Goal: Navigation & Orientation: Find specific page/section

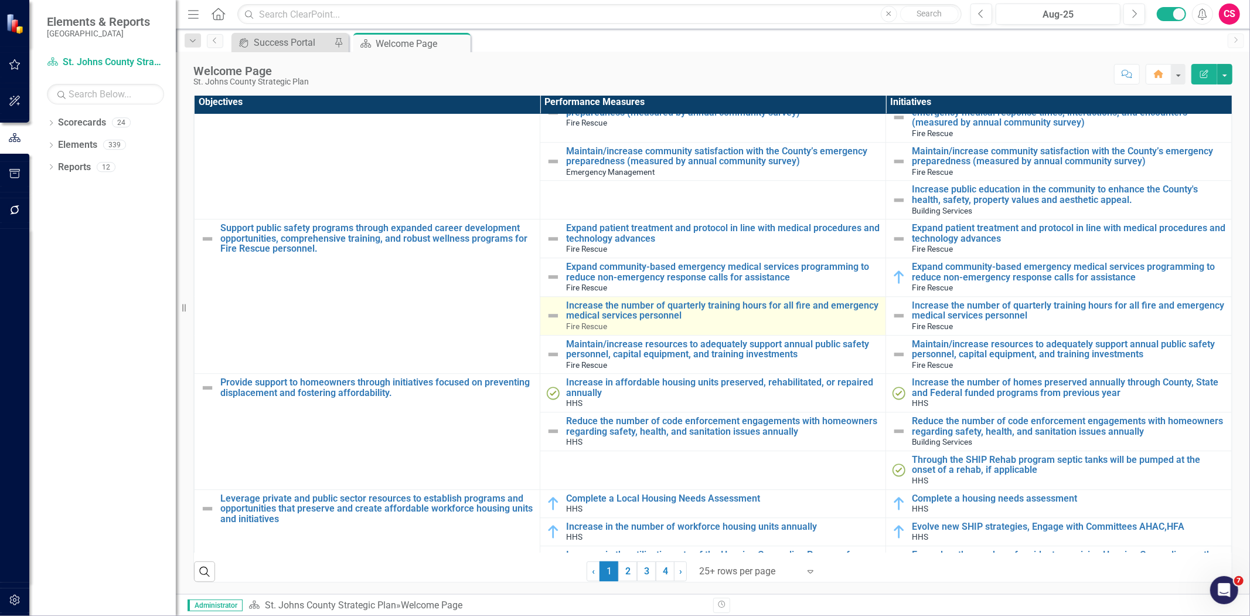
scroll to position [2653, 0]
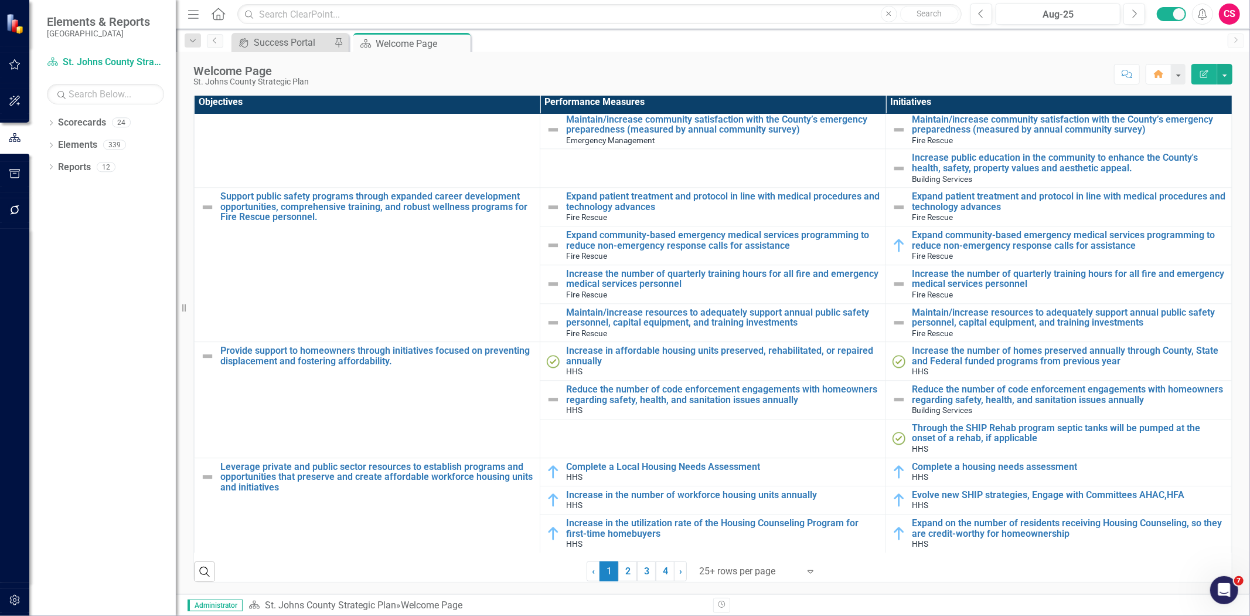
click at [626, 572] on link "2" at bounding box center [627, 571] width 19 height 20
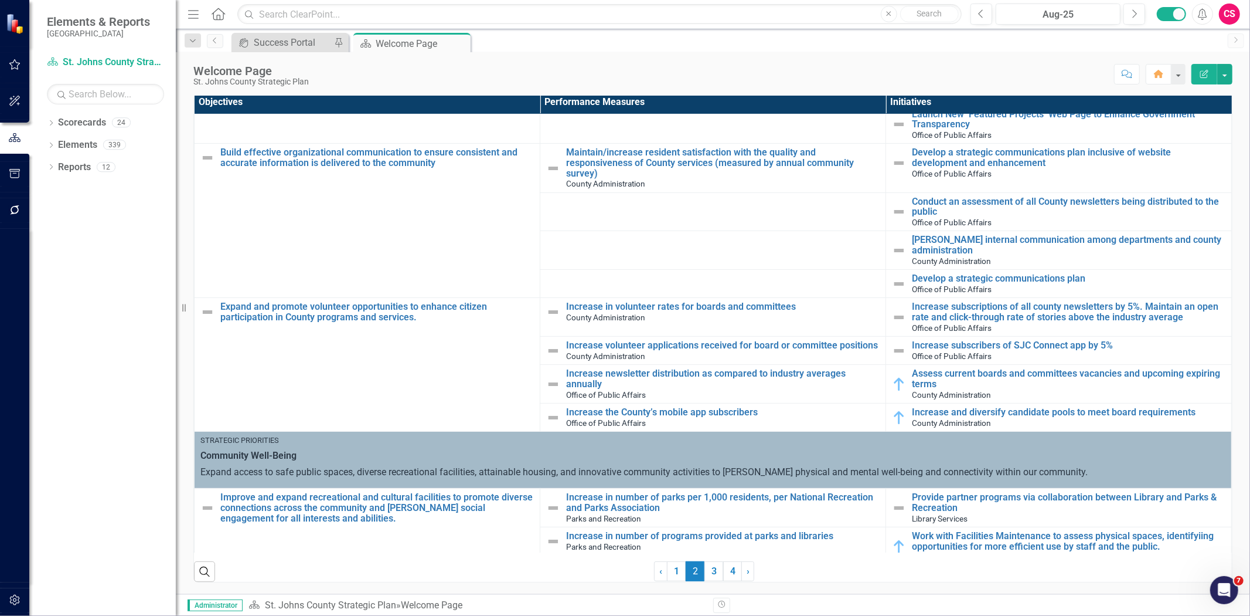
scroll to position [0, 0]
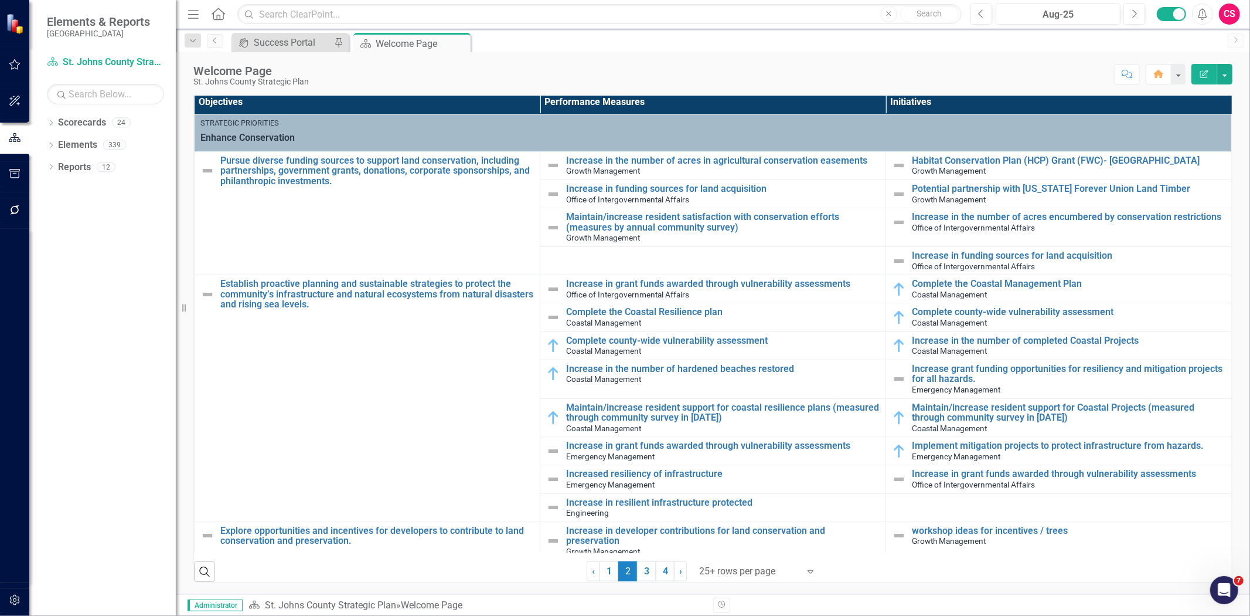
click at [1239, 13] on div "CS" at bounding box center [1229, 14] width 21 height 21
click at [1192, 149] on link "icon.portal Success Portal" at bounding box center [1193, 146] width 93 height 22
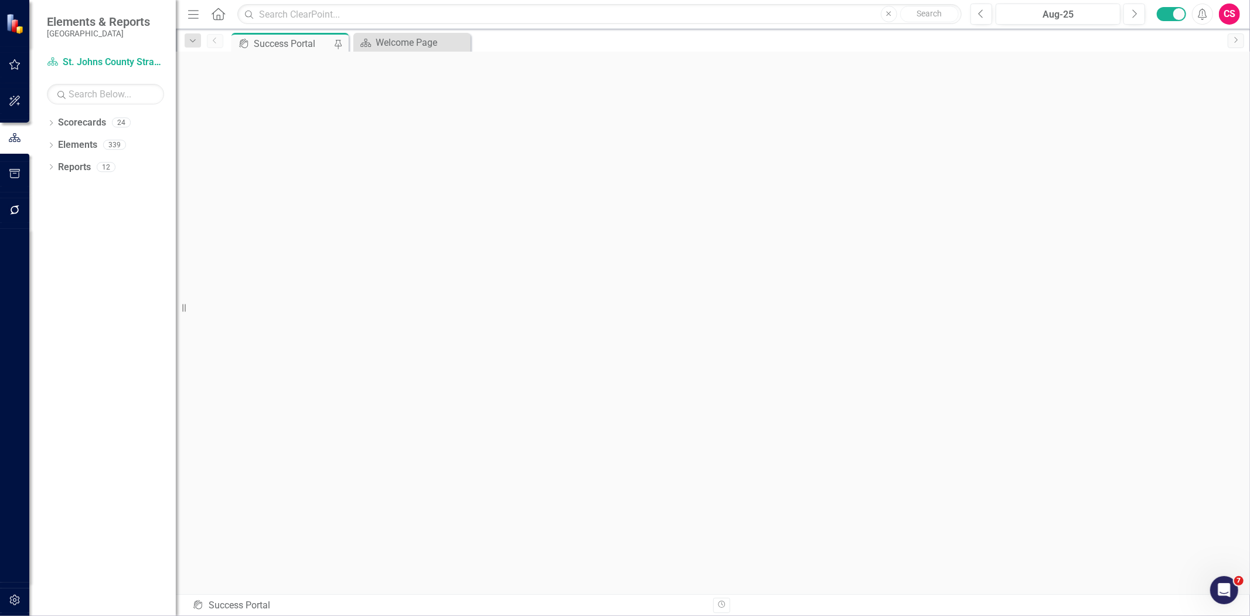
scroll to position [3, 0]
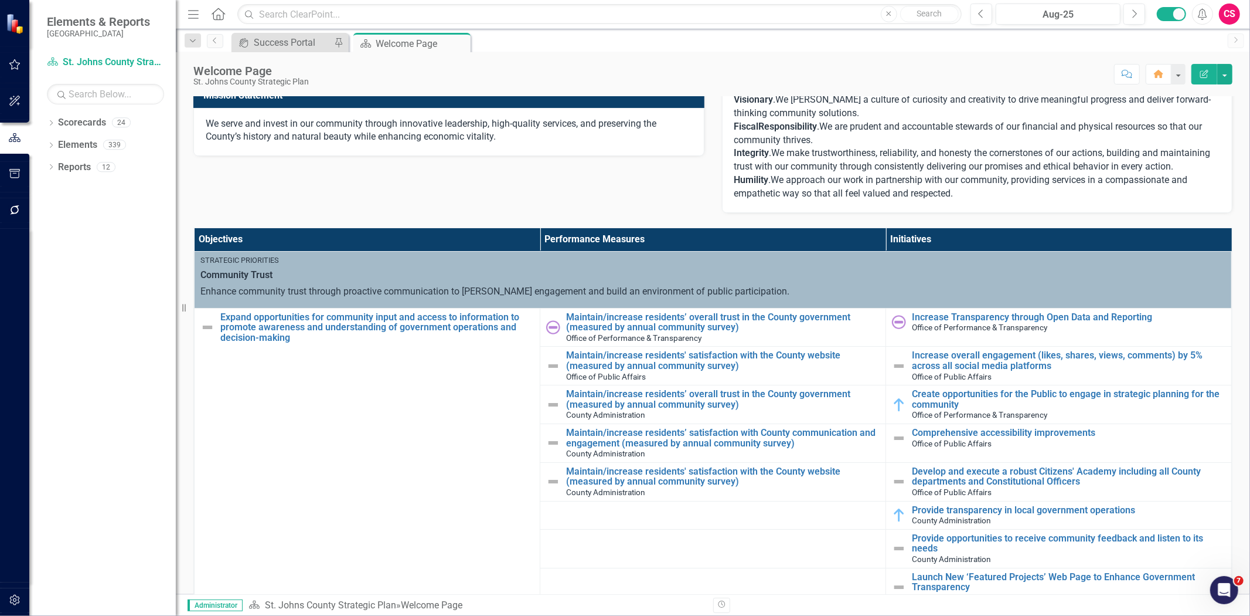
scroll to position [196, 0]
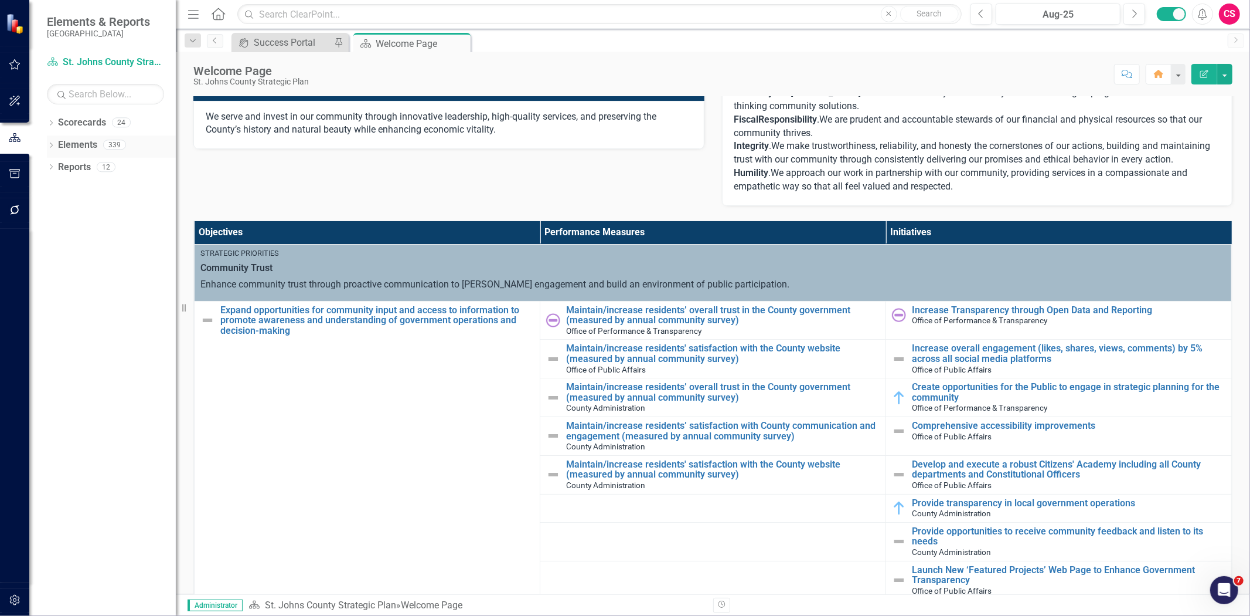
click at [47, 141] on div "Dropdown Scorecards 24 Dropdown [GEOGRAPHIC_DATA] Strategic Plan Animal Control…" at bounding box center [102, 364] width 147 height 502
click at [48, 143] on icon "Dropdown" at bounding box center [51, 146] width 8 height 6
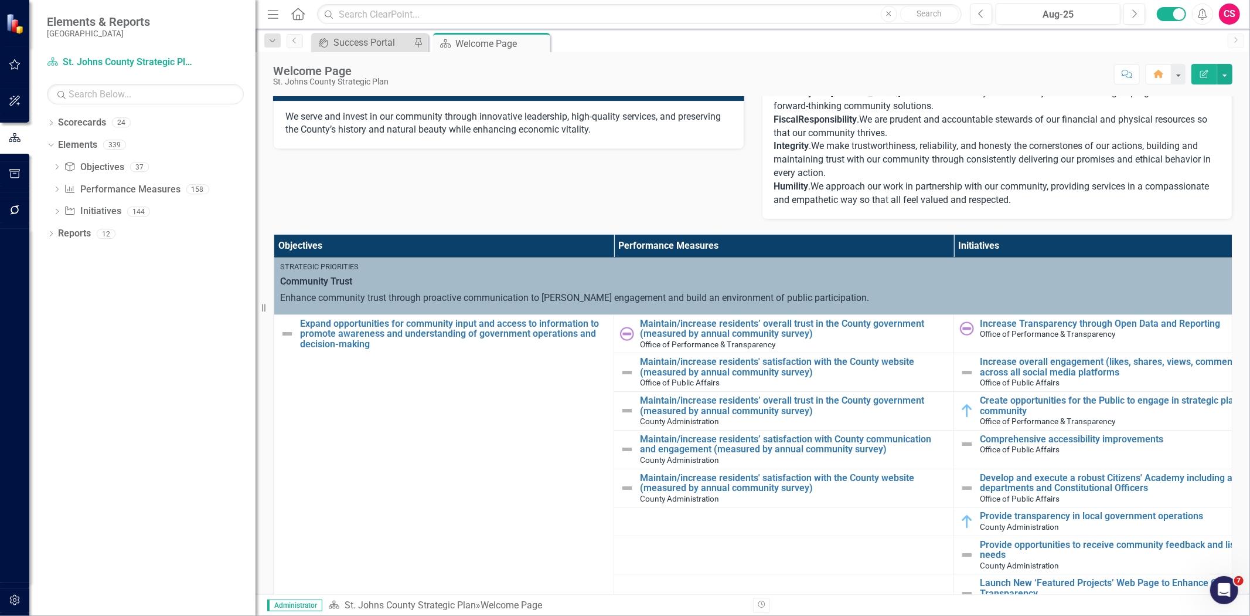
drag, startPoint x: 176, startPoint y: 159, endPoint x: 256, endPoint y: 162, distance: 79.8
click at [256, 162] on div "Resize" at bounding box center [260, 308] width 9 height 616
drag, startPoint x: 256, startPoint y: 162, endPoint x: 256, endPoint y: 155, distance: 7.1
click at [256, 161] on div "Resize" at bounding box center [260, 308] width 9 height 616
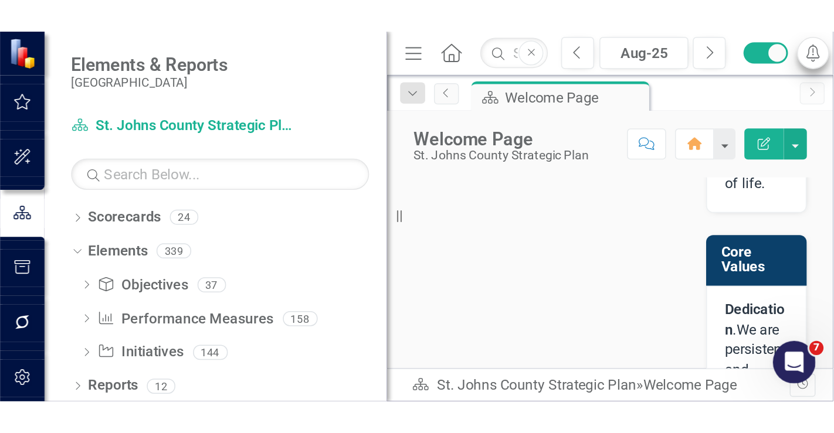
scroll to position [260, 0]
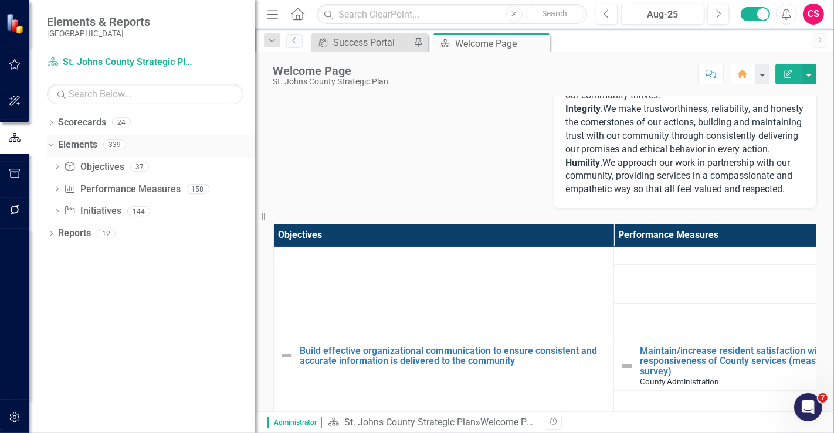
click at [69, 147] on link "Elements" at bounding box center [77, 144] width 39 height 13
